Goal: Task Accomplishment & Management: Manage account settings

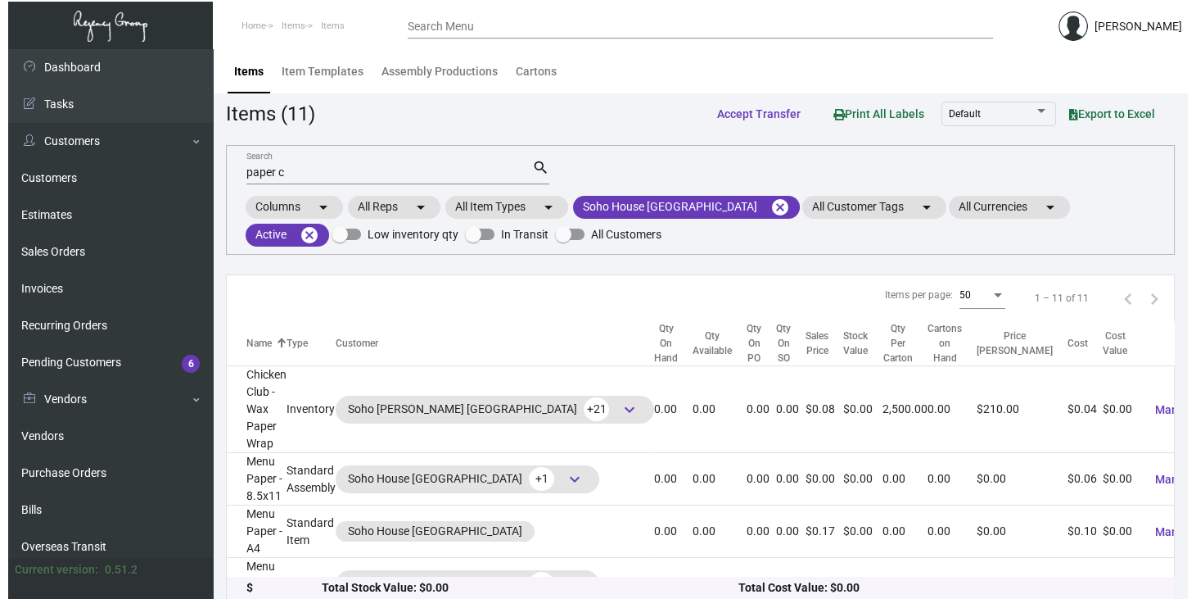
scroll to position [109, 0]
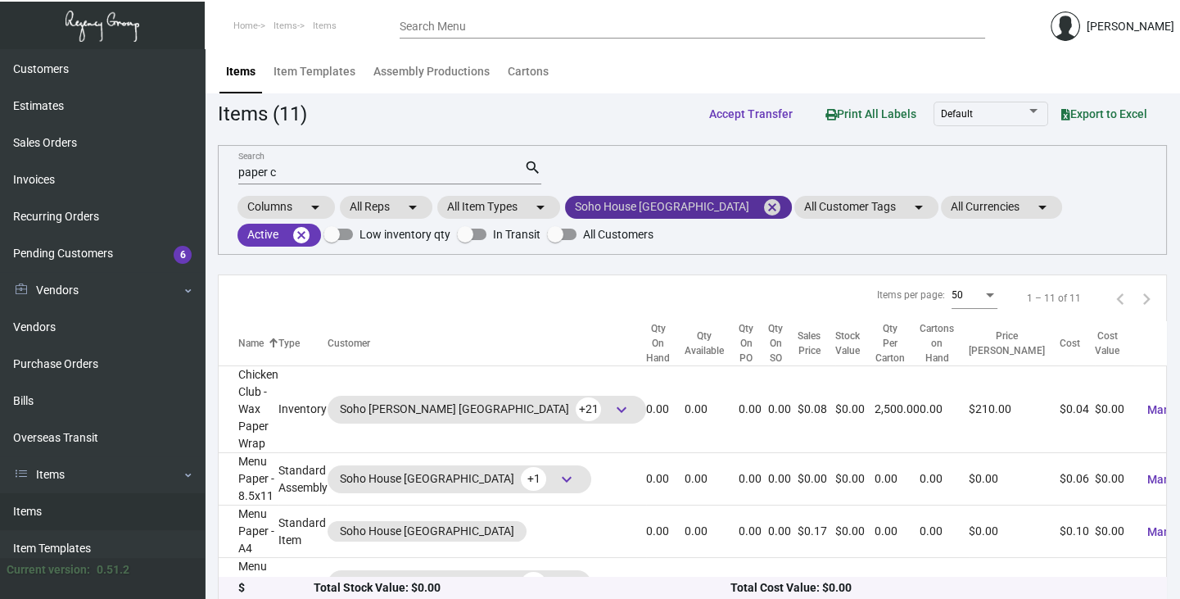
click at [762, 204] on mat-icon "cancel" at bounding box center [772, 207] width 20 height 20
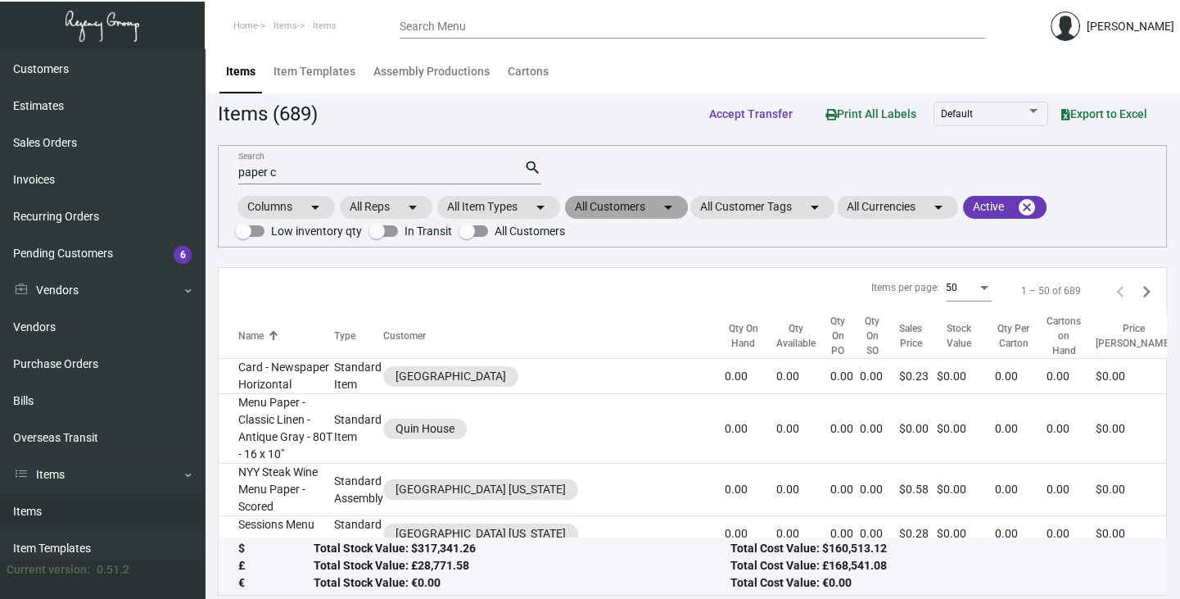
click at [621, 205] on mat-chip "All Customers arrow_drop_down" at bounding box center [626, 207] width 123 height 23
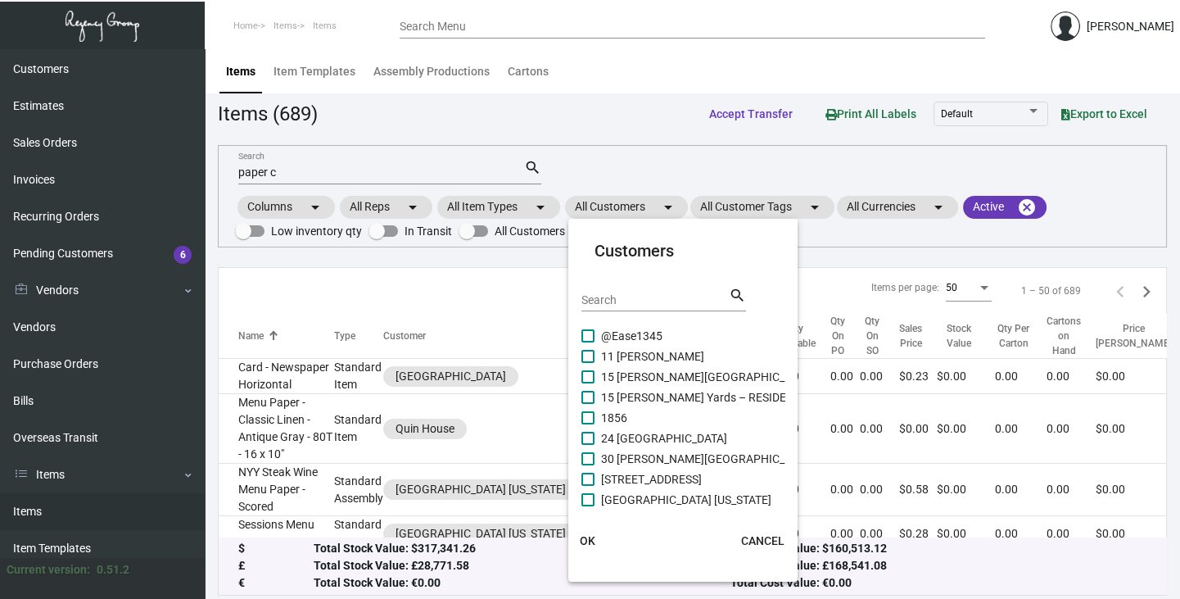
click at [598, 298] on input "Search" at bounding box center [654, 300] width 147 height 13
type input "ace"
click at [585, 371] on span at bounding box center [587, 376] width 13 height 13
click at [587, 383] on input "Ace Hotel [GEOGRAPHIC_DATA]" at bounding box center [587, 383] width 1 height 1
checkbox input "true"
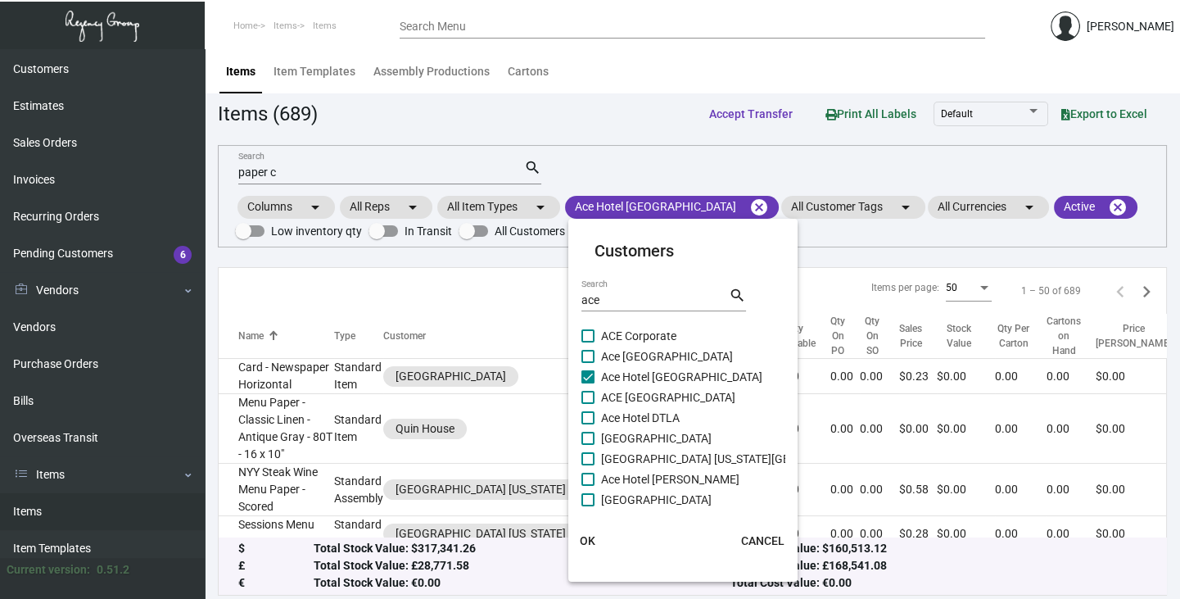
click at [590, 535] on span "OK" at bounding box center [588, 540] width 16 height 13
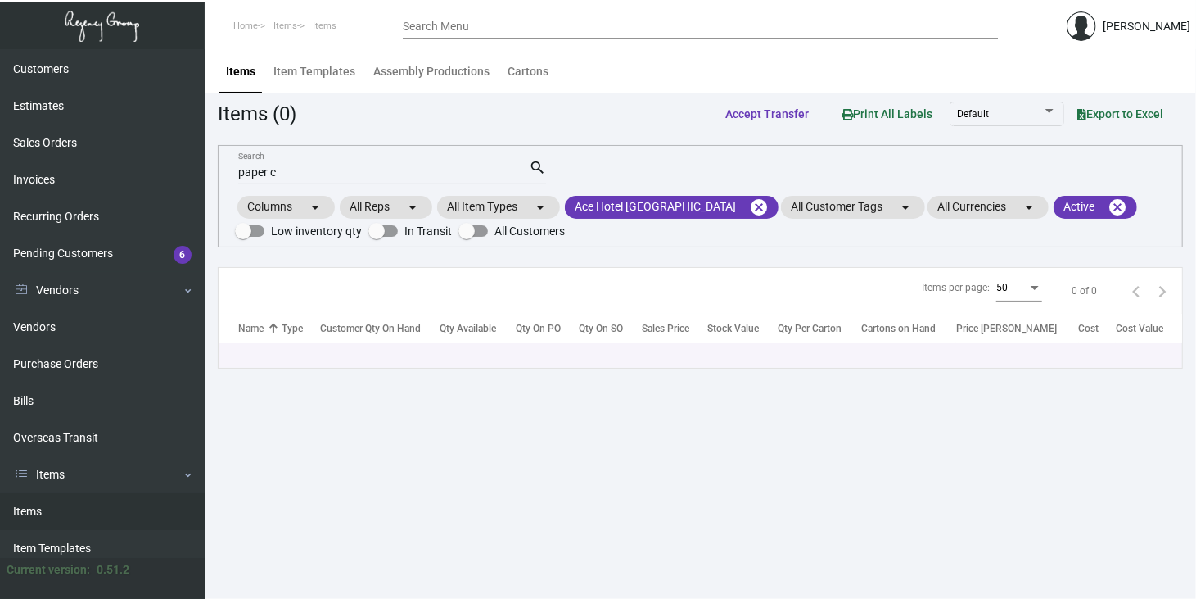
click at [297, 172] on input "paper c" at bounding box center [383, 172] width 291 height 13
type input "p"
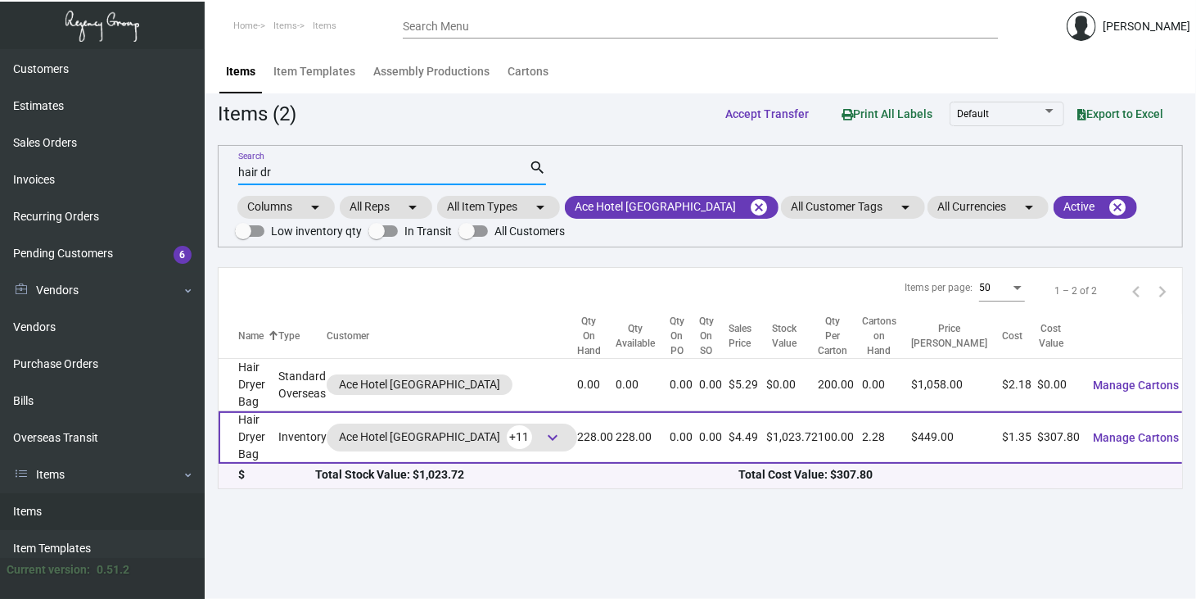
type input "hair dr"
click at [1154, 431] on span "Manage Cartons" at bounding box center [1136, 437] width 86 height 13
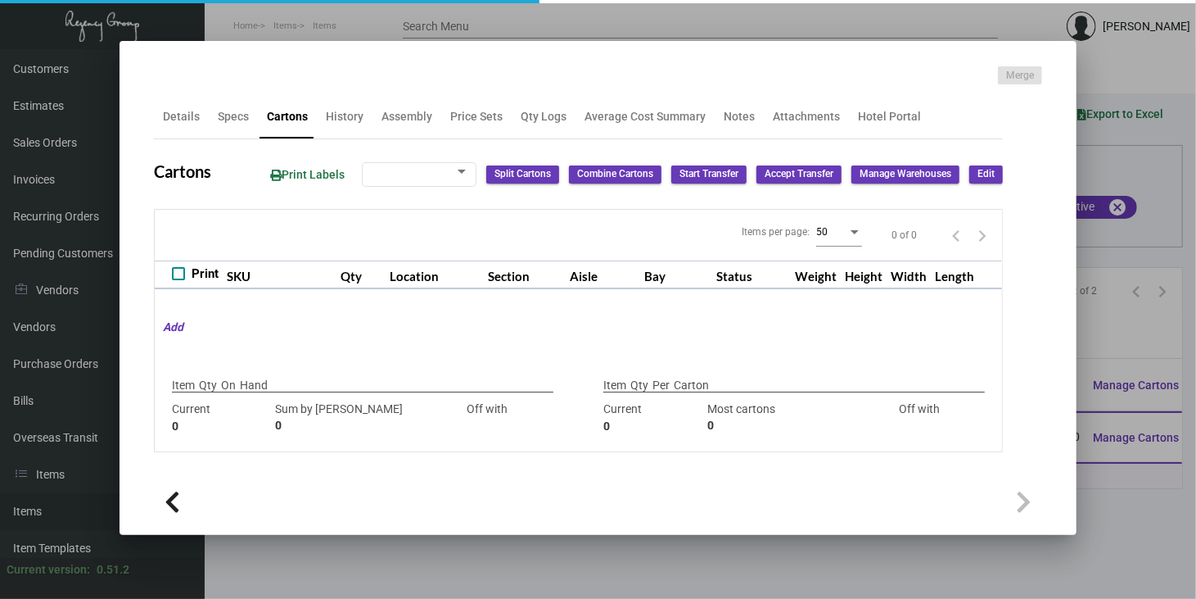
type input "228"
type input "0"
type input "100"
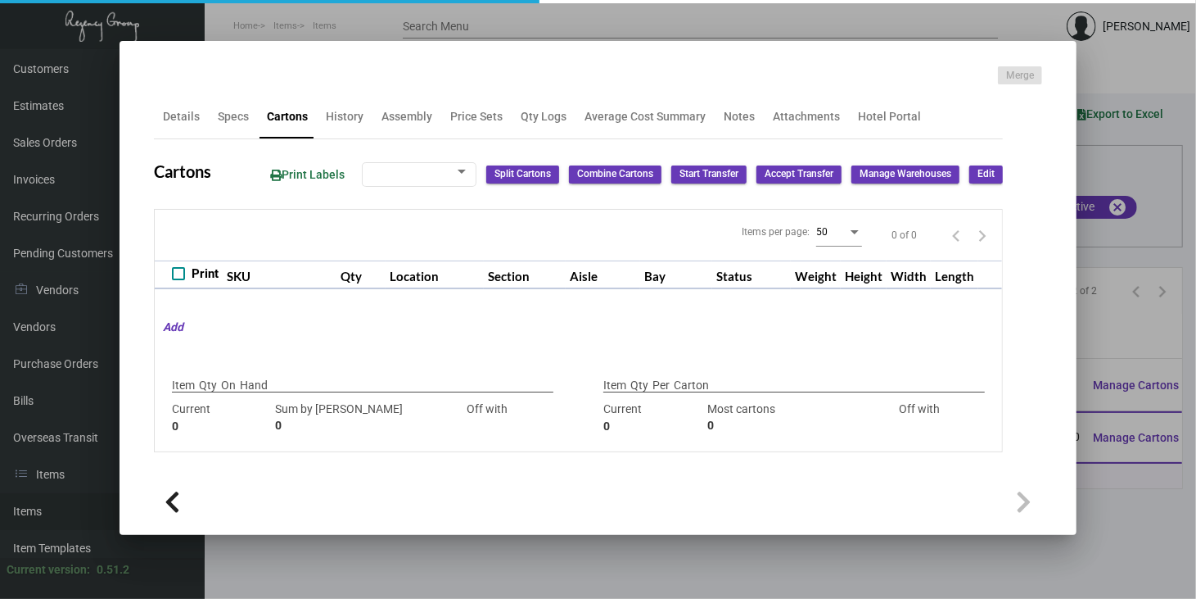
type input "0"
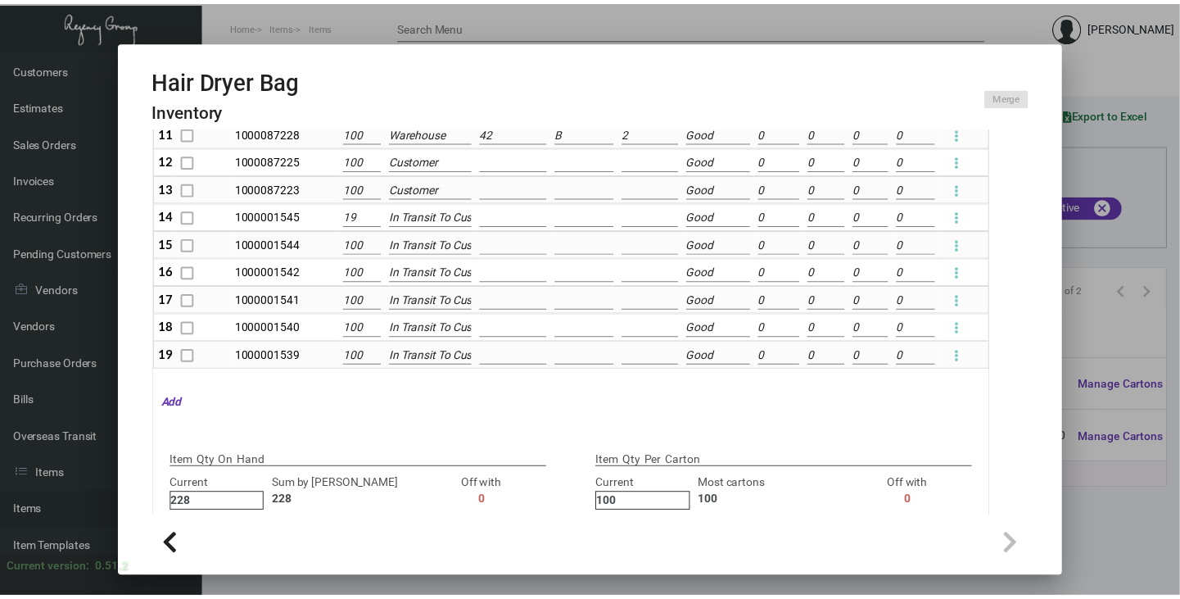
scroll to position [328, 0]
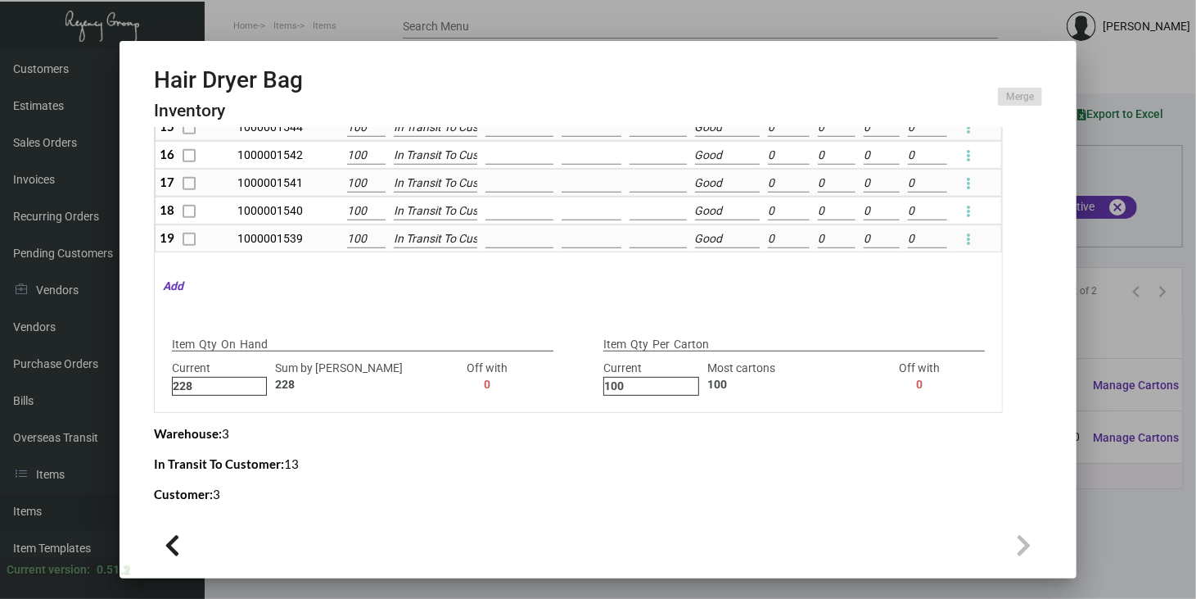
click at [547, 279] on div "Items per page: 50 1 – 19 of 19 Print SKU Qty Location Section [GEOGRAPHIC_DATA…" at bounding box center [578, 169] width 849 height 488
click at [1113, 522] on div at bounding box center [598, 299] width 1196 height 599
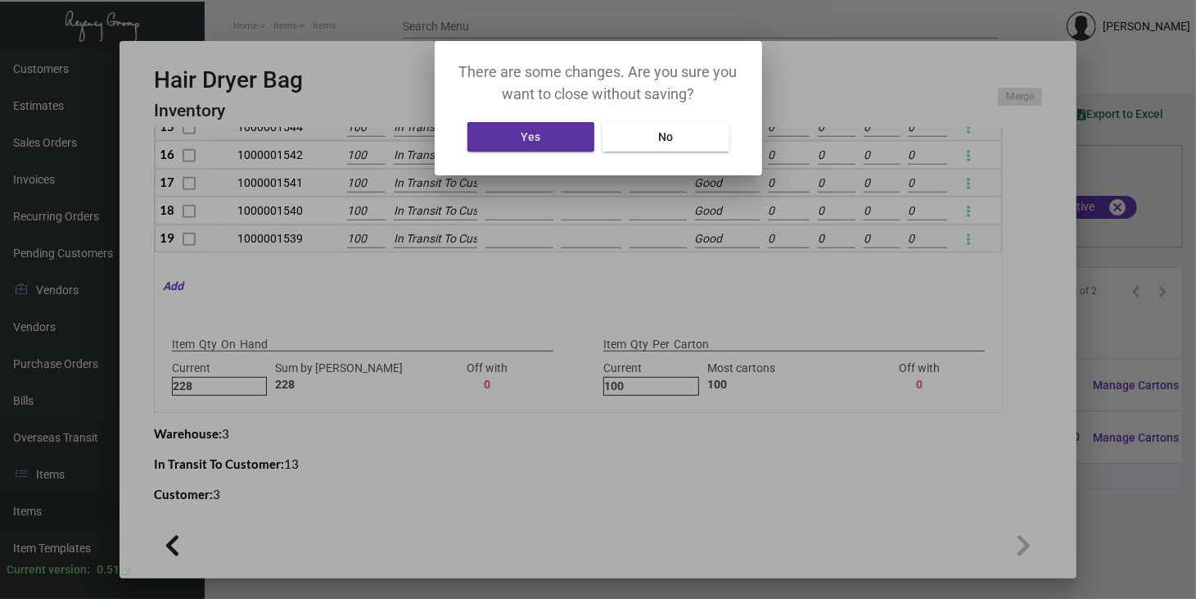
click at [550, 137] on button "Yes" at bounding box center [531, 136] width 127 height 29
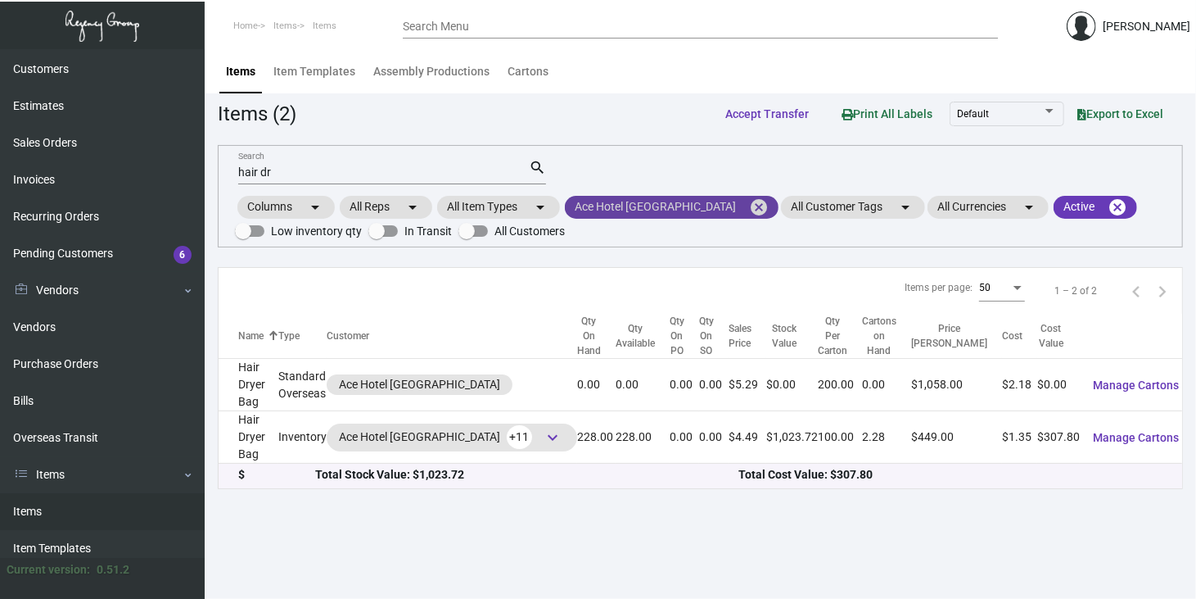
click at [749, 200] on mat-icon "cancel" at bounding box center [759, 207] width 20 height 20
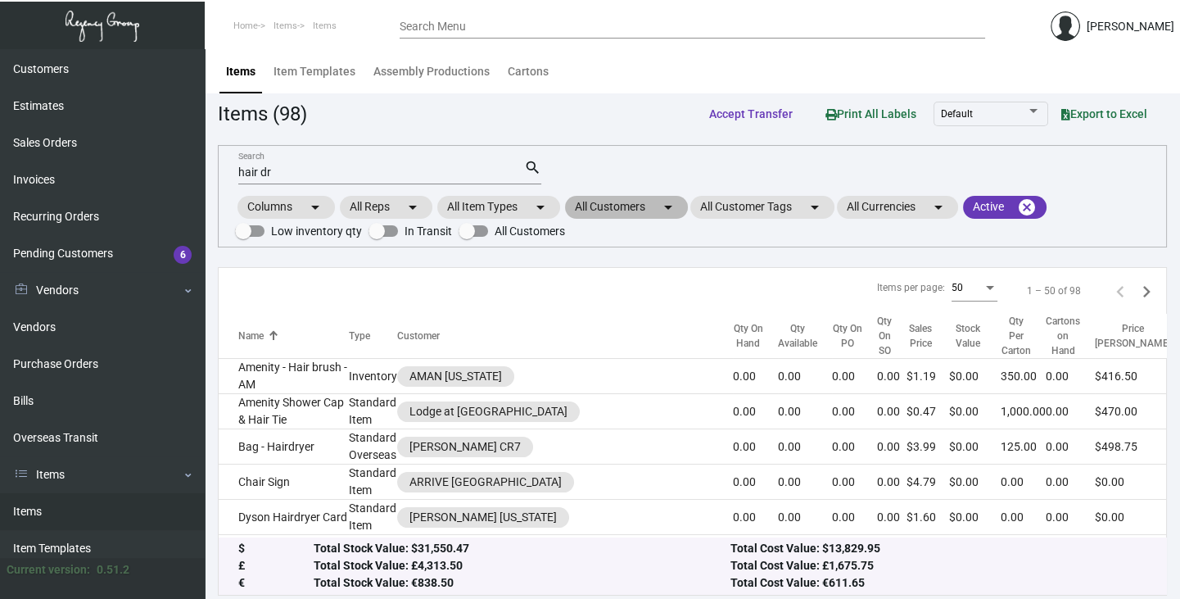
click at [622, 205] on mat-chip "All Customers arrow_drop_down" at bounding box center [626, 207] width 123 height 23
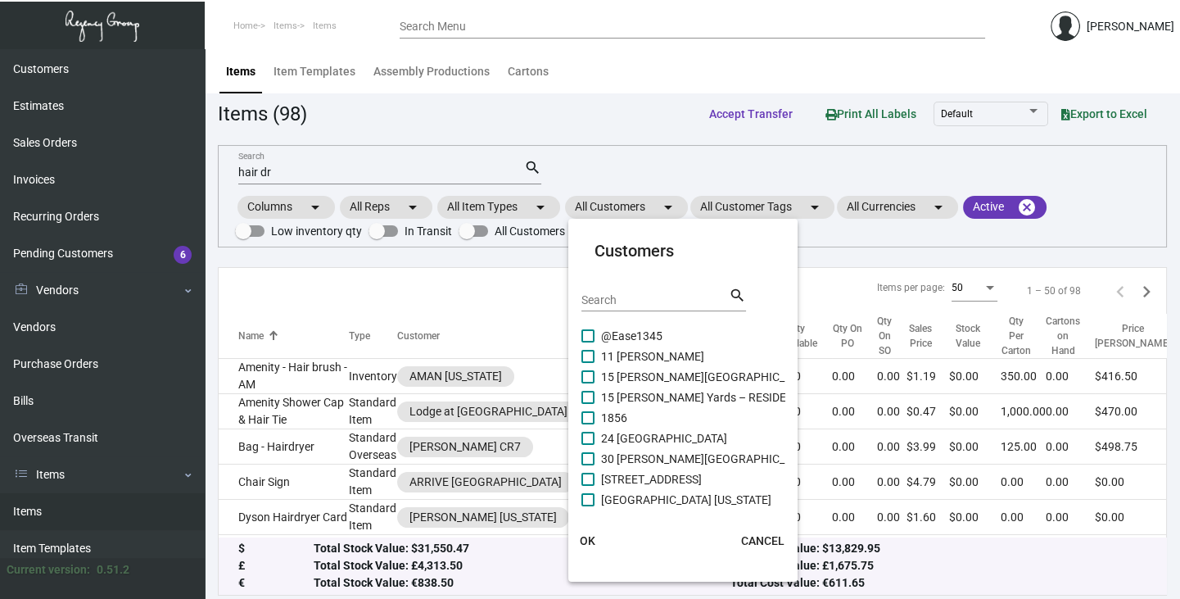
click at [585, 296] on input "Search" at bounding box center [654, 300] width 147 height 13
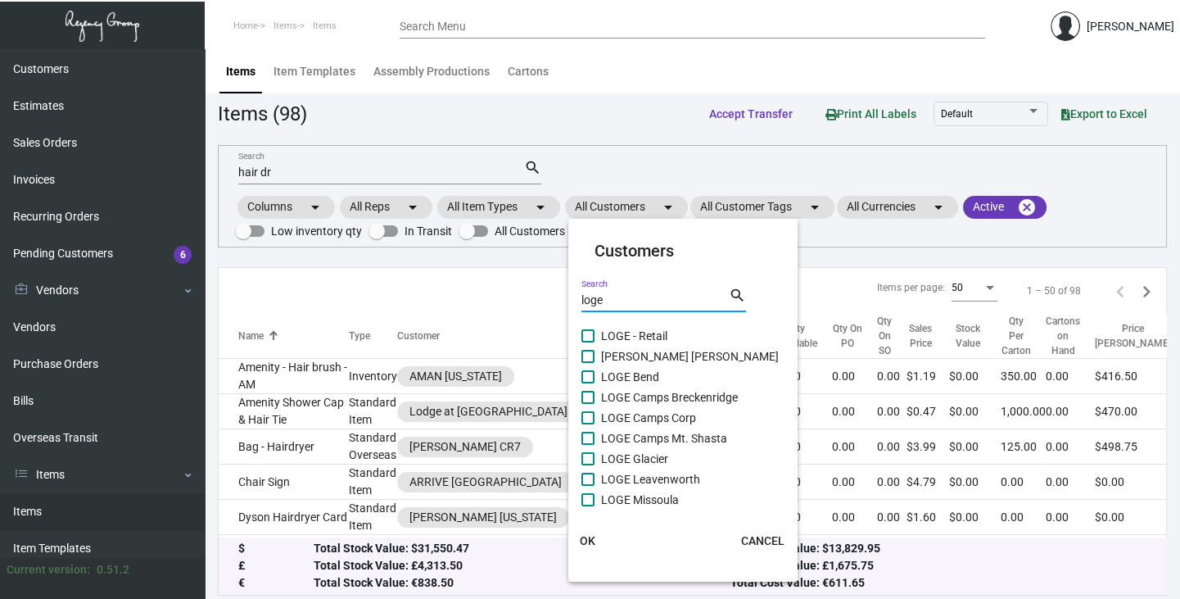
type input "loge"
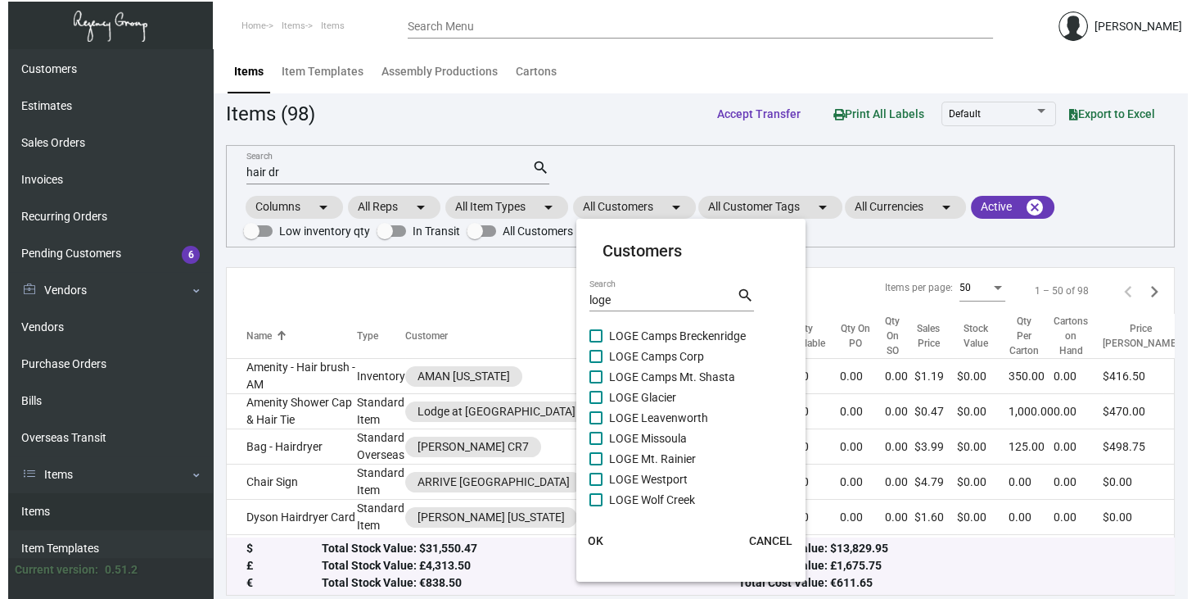
scroll to position [66, 0]
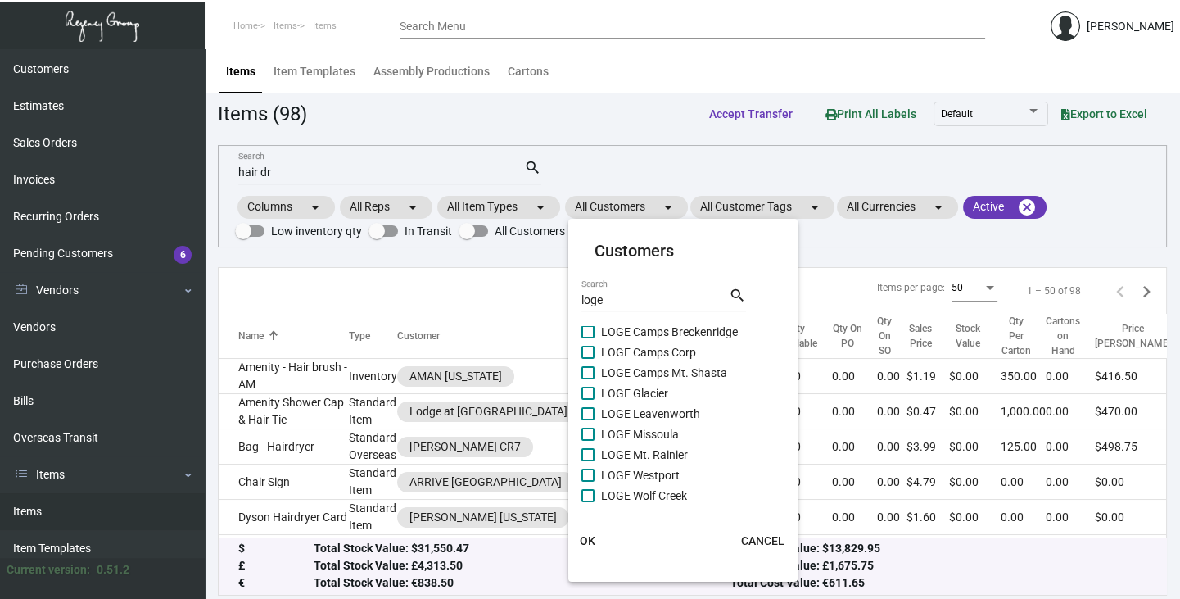
click at [590, 413] on span at bounding box center [587, 413] width 13 height 13
click at [588, 420] on input "LOGE Leavenworth" at bounding box center [587, 420] width 1 height 1
checkbox input "true"
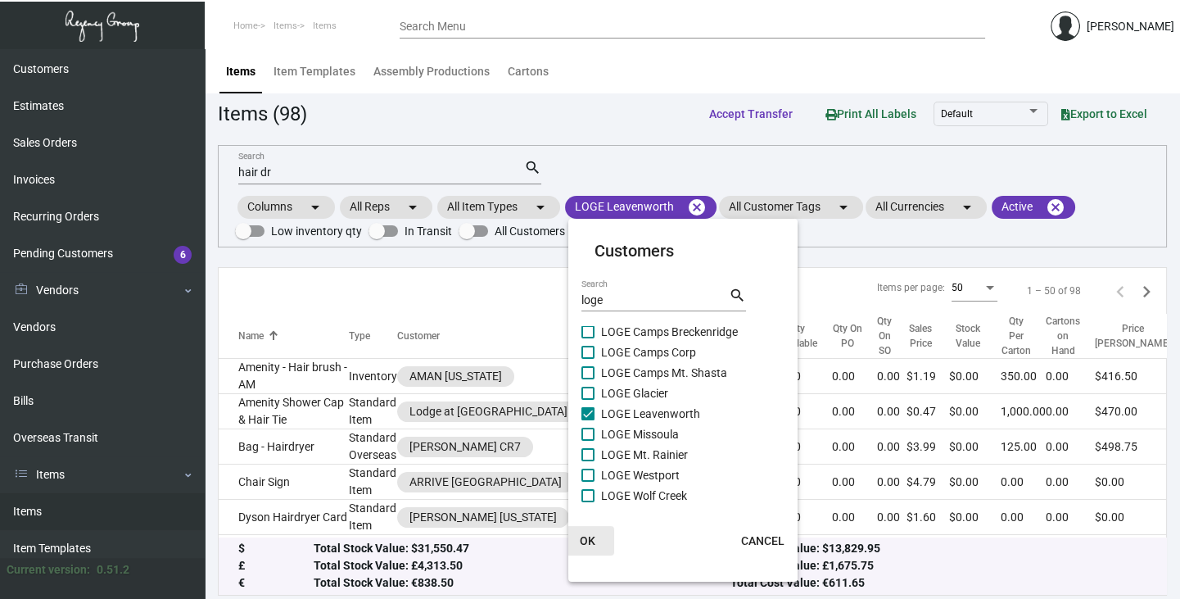
click at [585, 535] on span "OK" at bounding box center [588, 540] width 16 height 13
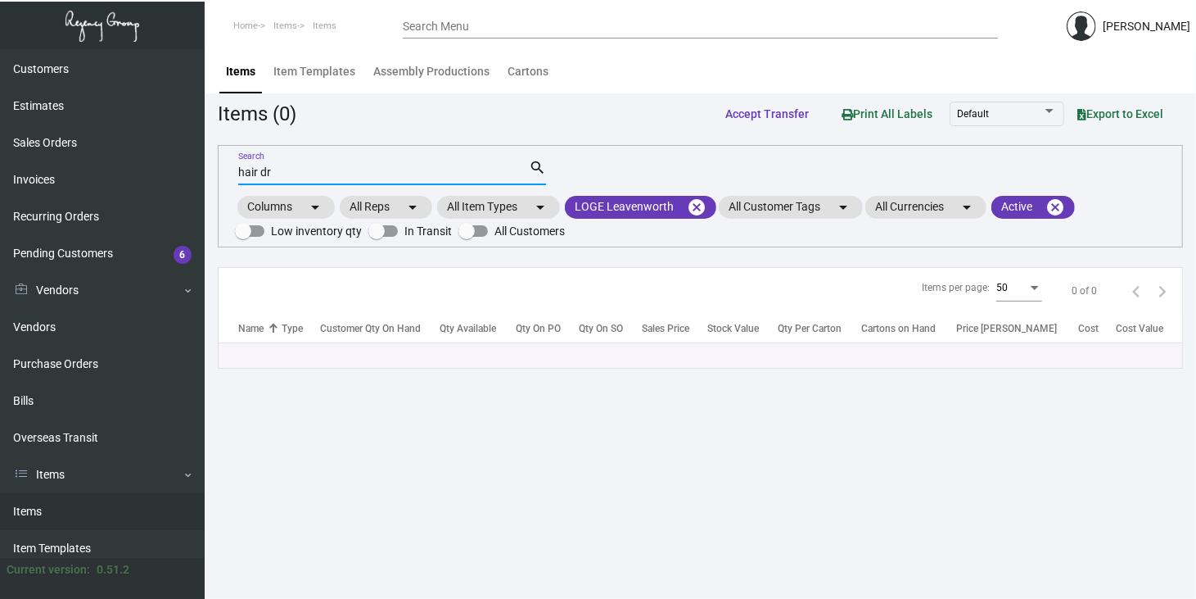
click at [287, 171] on input "hair dr" at bounding box center [383, 172] width 291 height 13
type input "h"
type input "c"
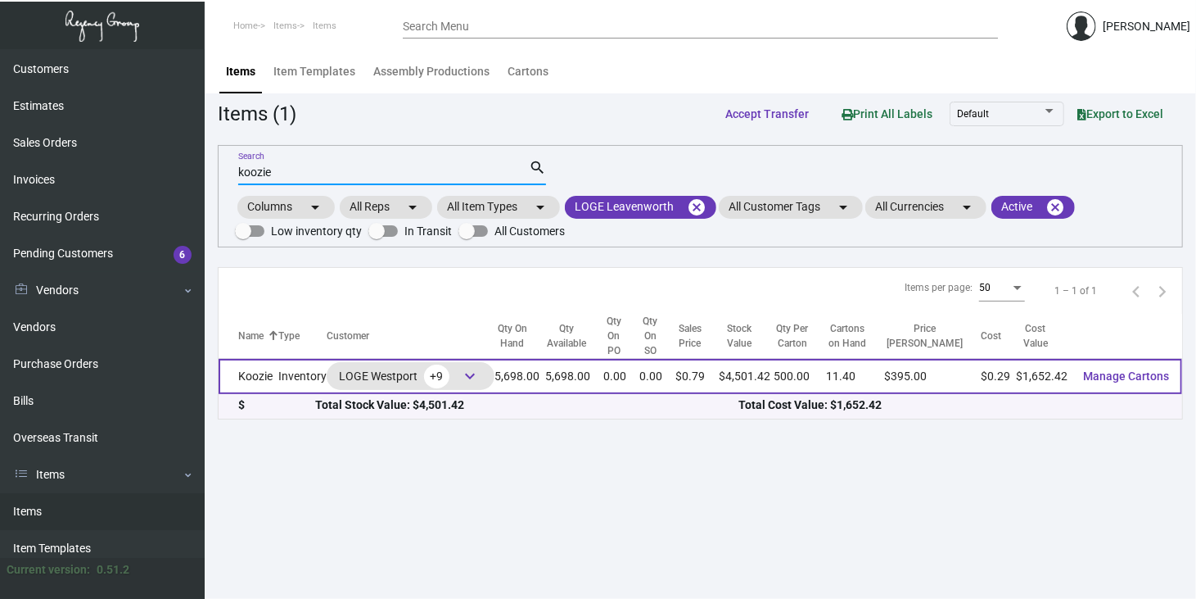
type input "koozie"
click at [1153, 377] on span "Manage Cartons" at bounding box center [1126, 375] width 86 height 13
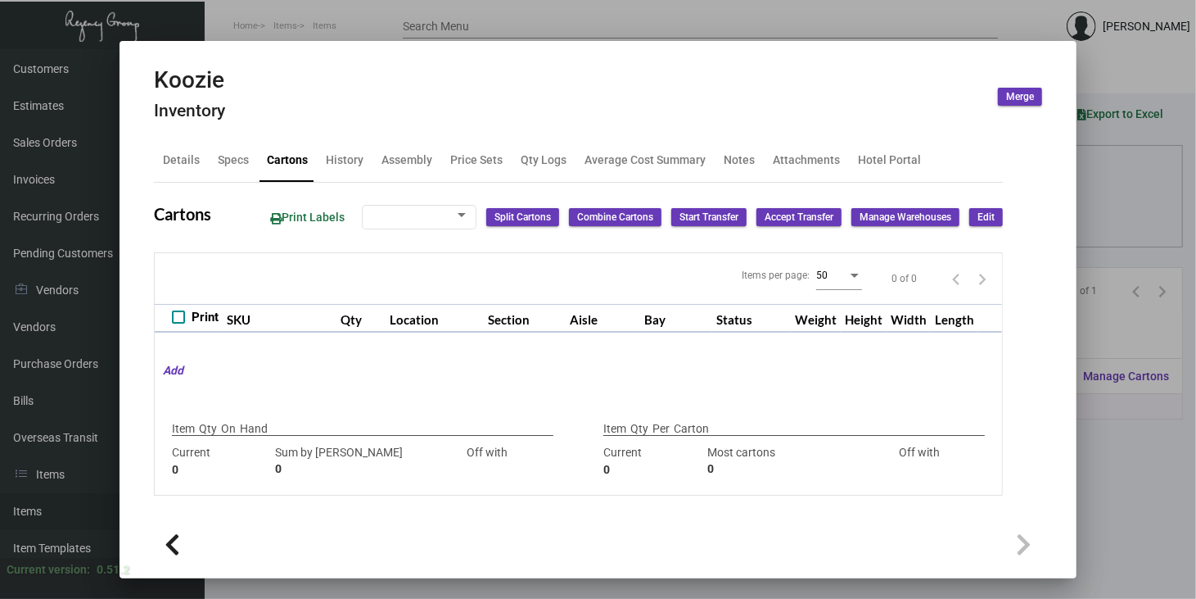
type input "5,698"
type input "300"
type input "+5398"
type input "500"
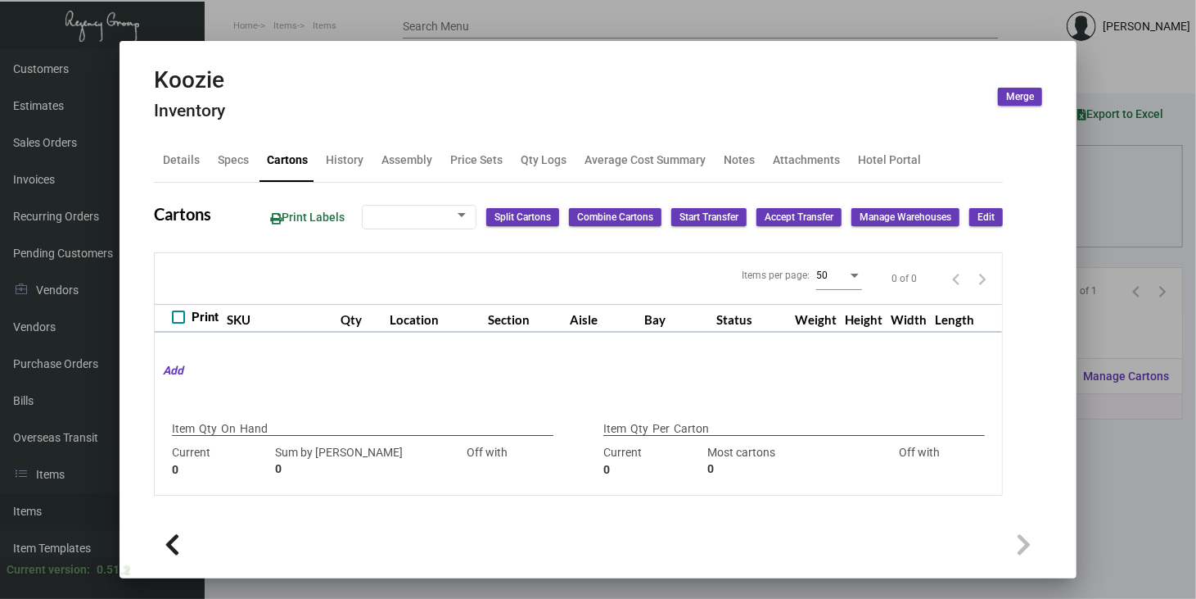
type input "0"
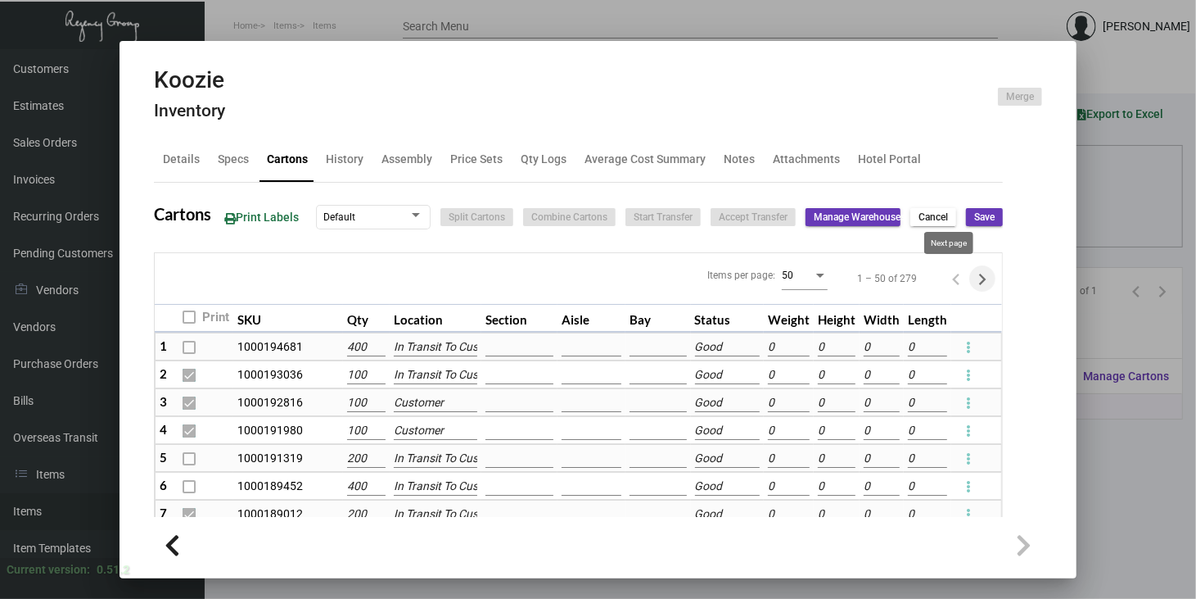
click at [971, 273] on icon "Next page" at bounding box center [982, 279] width 23 height 23
type input "0"
checkbox input "false"
type input "0"
checkbox input "false"
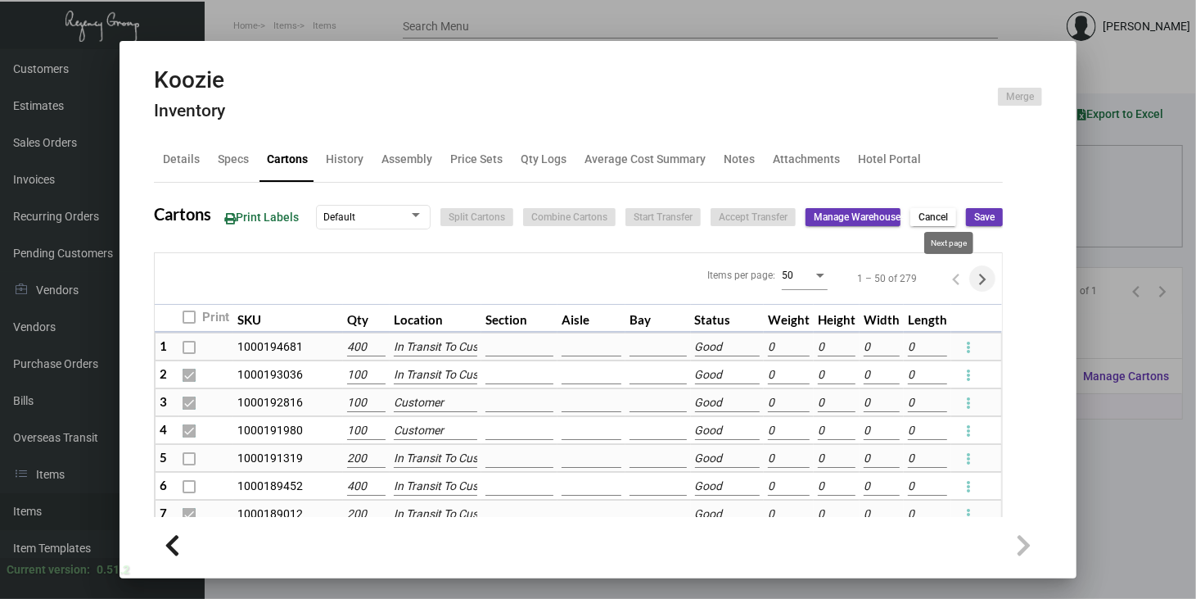
type input "0"
checkbox input "false"
type input "0"
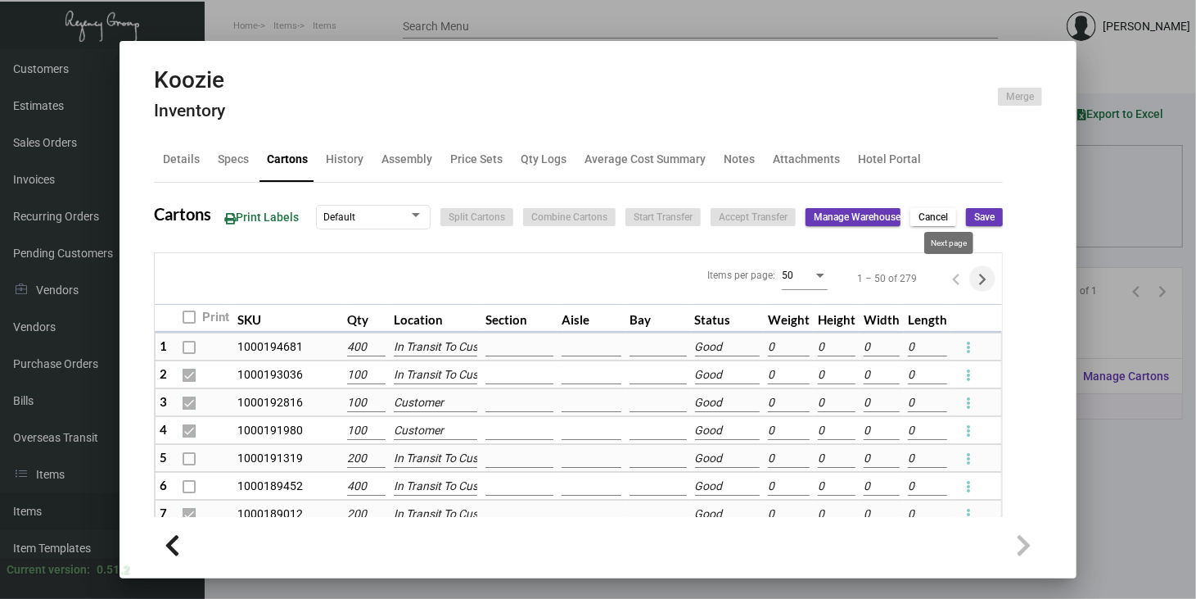
checkbox input "false"
type input "0"
checkbox input "false"
type input "0"
checkbox input "false"
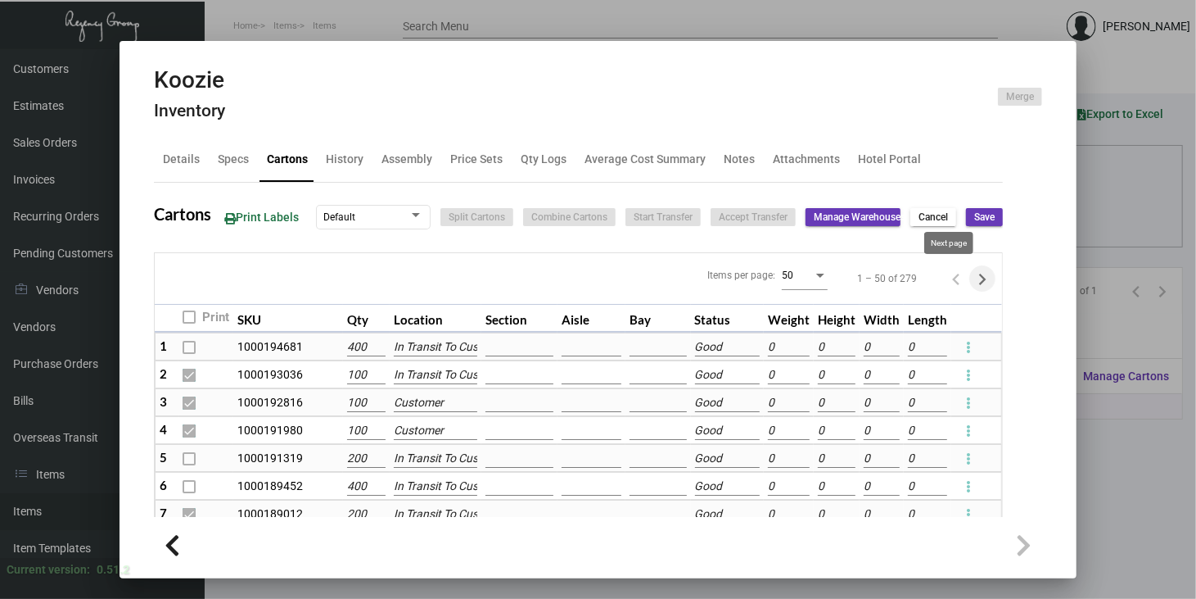
type input "0"
checkbox input "false"
type input "0"
checkbox input "false"
type input "0"
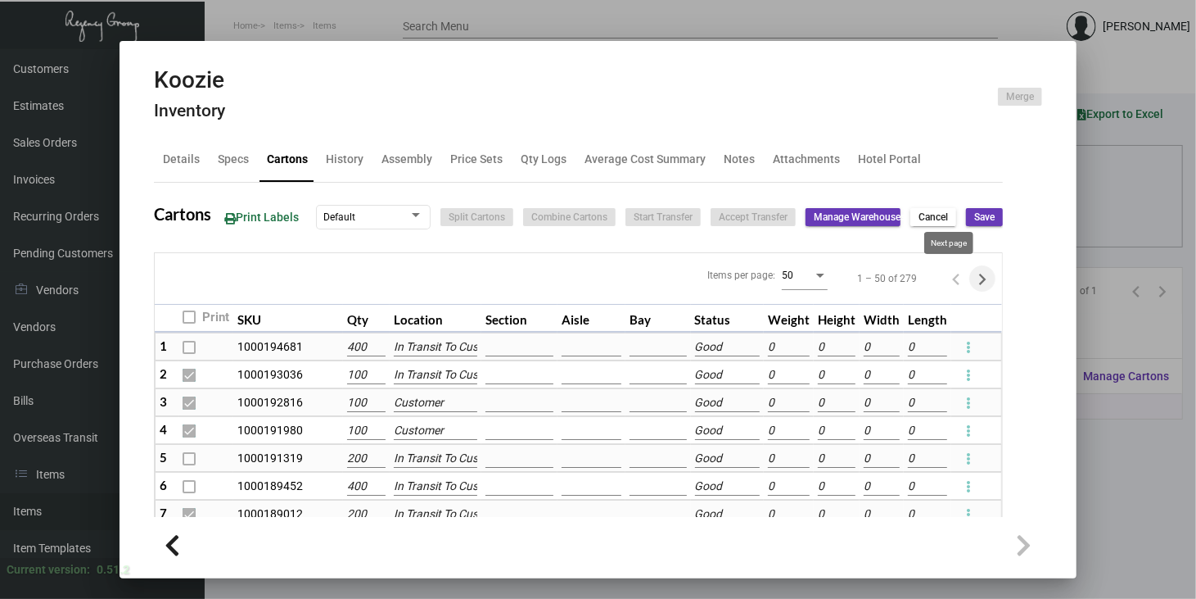
checkbox input "false"
type input "0"
checkbox input "false"
type input "0"
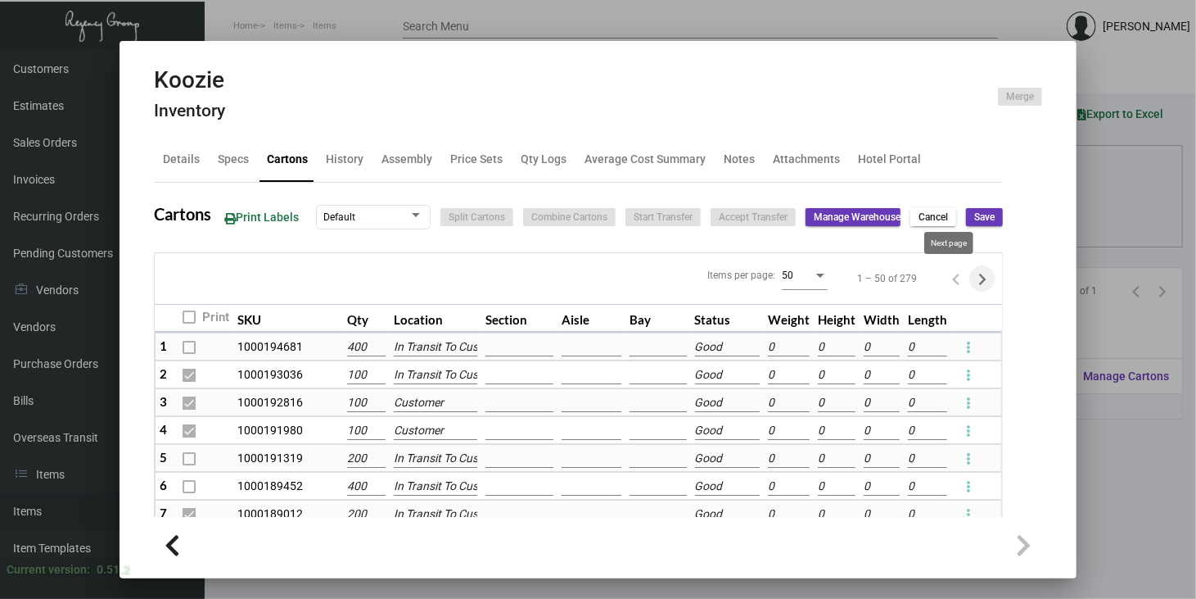
checkbox input "false"
type input "0"
checkbox input "false"
type input "0"
checkbox input "false"
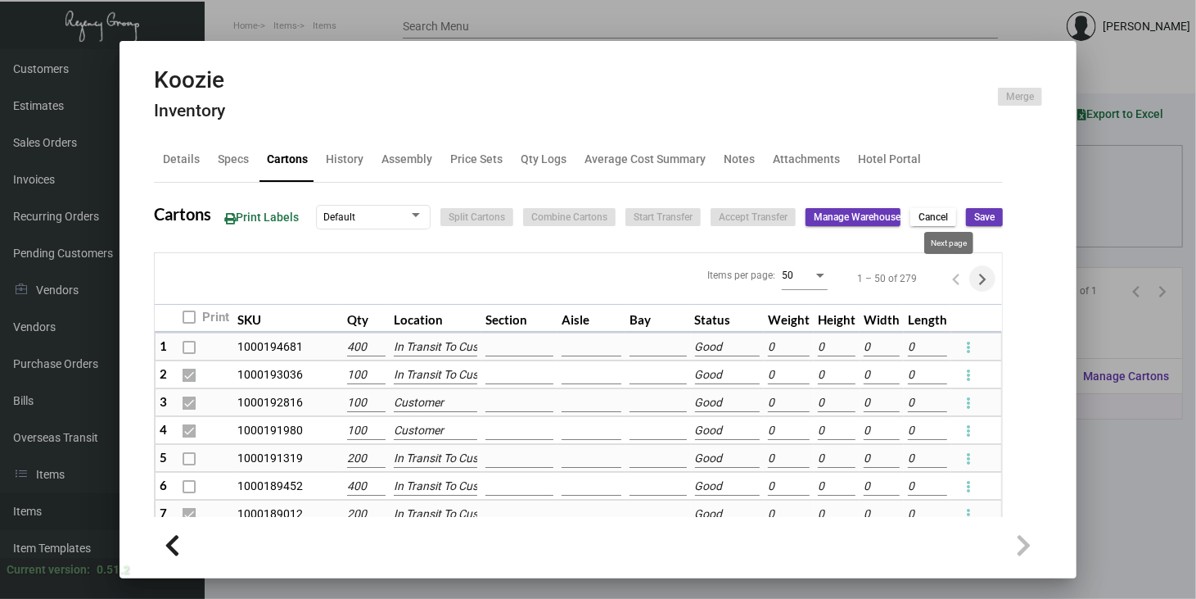
type input "0"
checkbox input "false"
type input "0"
checkbox input "false"
type input "0"
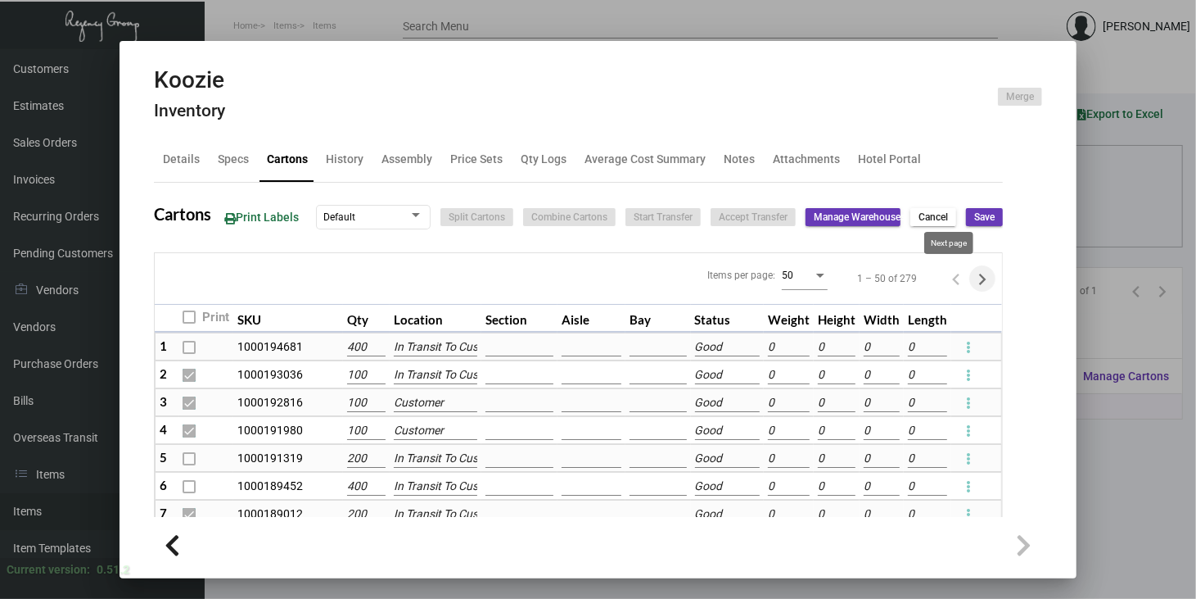
checkbox input "false"
type input "0"
checkbox input "false"
type input "0"
checkbox input "false"
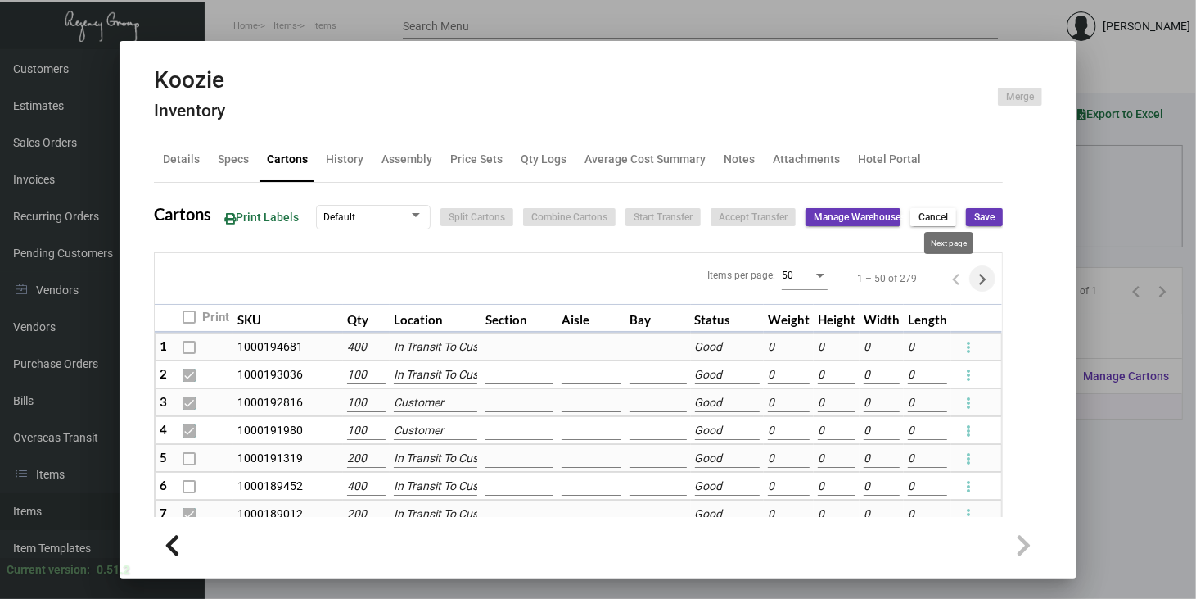
type input "0"
checkbox input "false"
type input "0"
checkbox input "false"
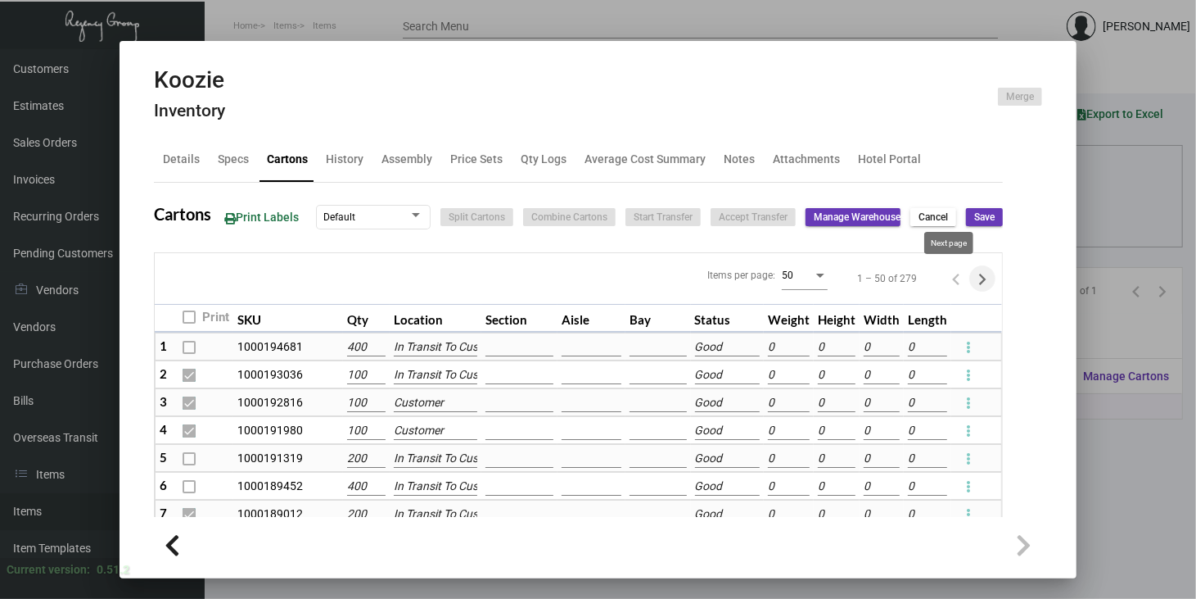
type input "0"
checkbox input "false"
type input "0"
checkbox input "false"
type input "0"
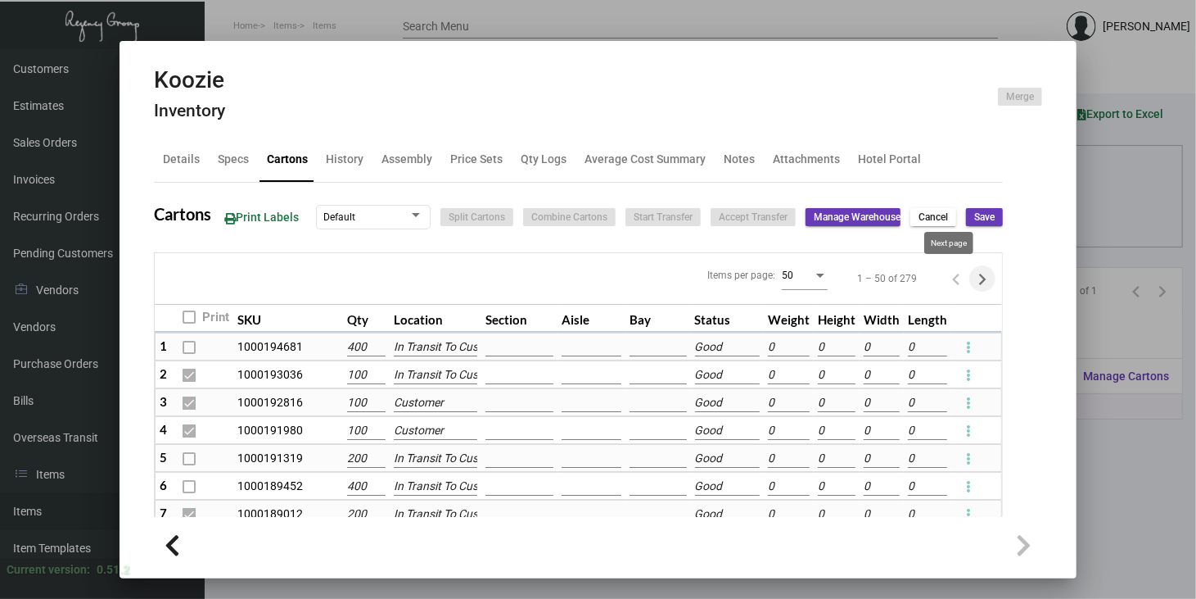
checkbox input "false"
type input "0"
checkbox input "false"
type input "0"
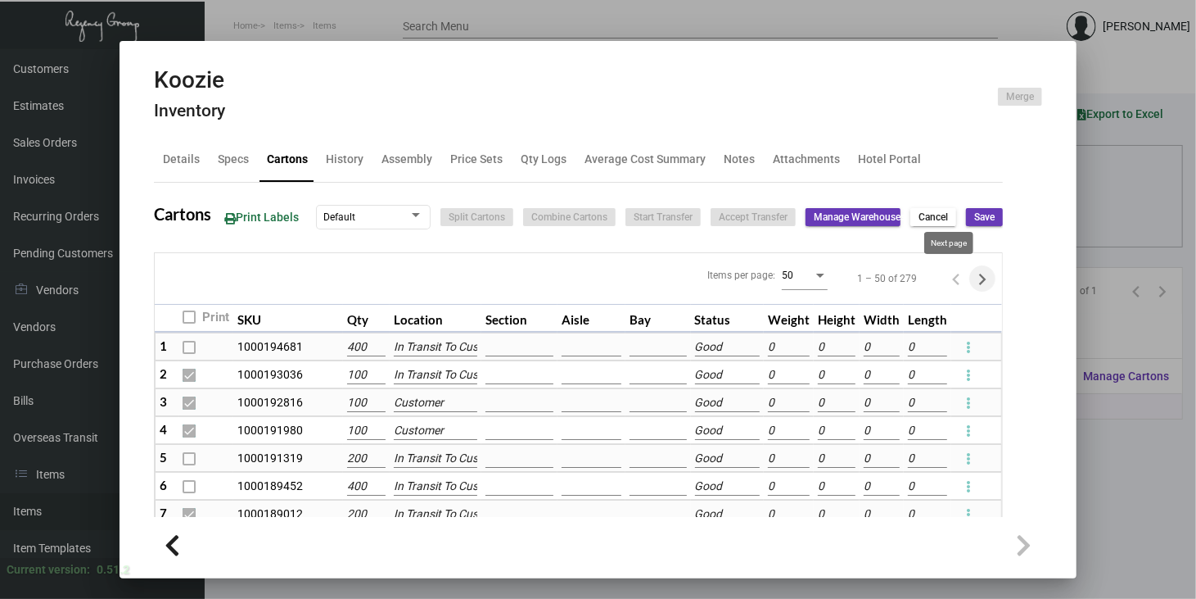
checkbox input "false"
type input "0"
checkbox input "false"
type input "0"
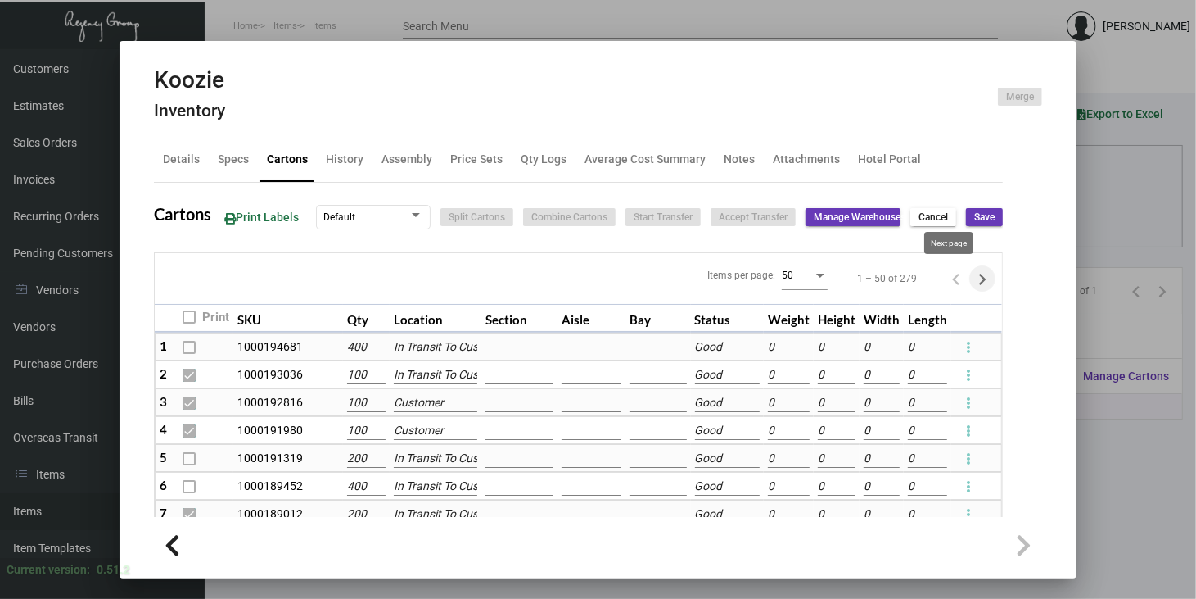
checkbox input "false"
type input "0"
checkbox input "false"
type input "0"
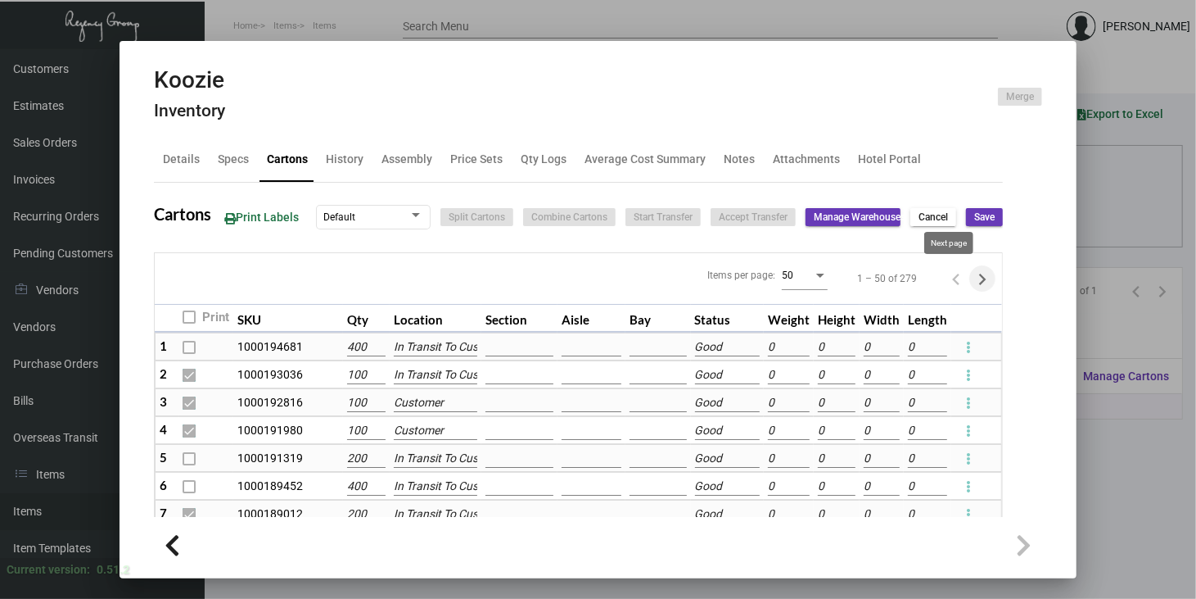
type input "0"
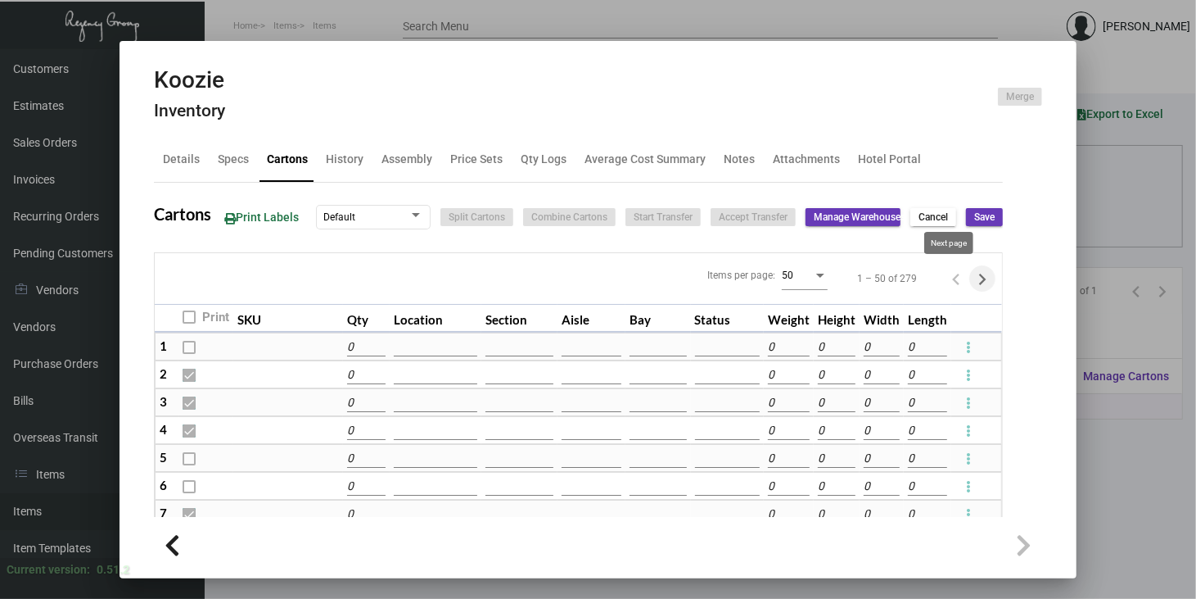
type input "0"
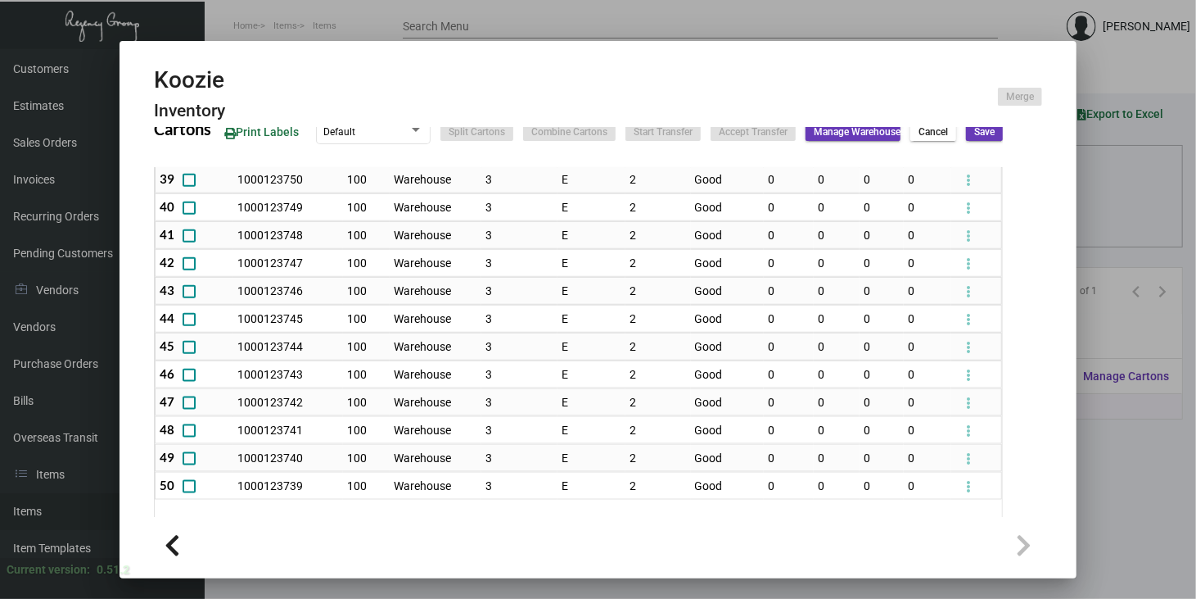
scroll to position [218, 0]
